Goal: Transaction & Acquisition: Subscribe to service/newsletter

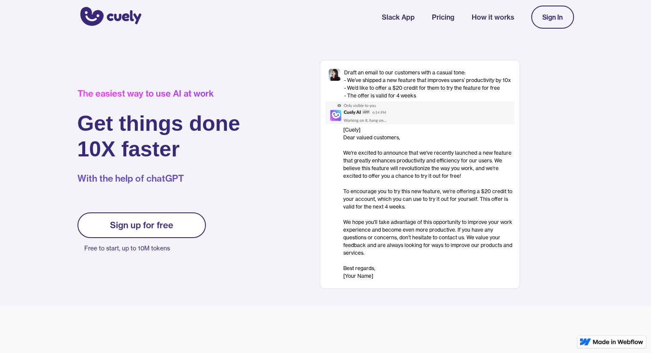
click at [137, 225] on div "Sign up for free" at bounding box center [141, 225] width 63 height 10
click at [155, 227] on div "Sign up for free" at bounding box center [141, 225] width 63 height 10
click at [553, 16] on div "Sign In" at bounding box center [552, 17] width 21 height 8
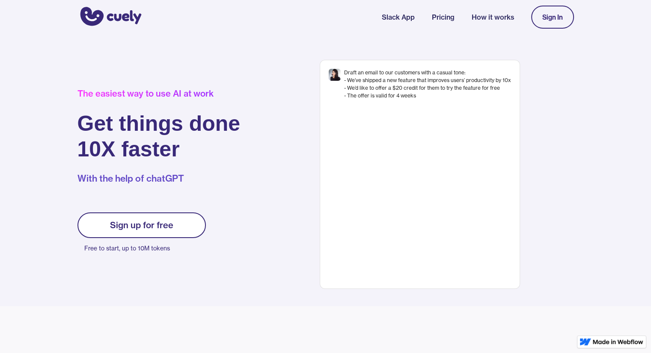
click at [438, 17] on link "Pricing" at bounding box center [443, 17] width 23 height 10
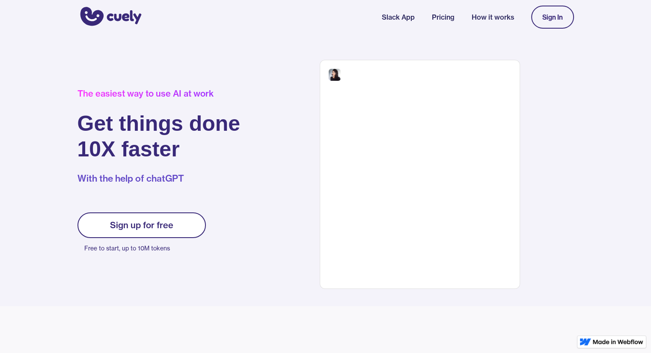
click at [440, 18] on link "Pricing" at bounding box center [443, 17] width 23 height 10
